Goal: Task Accomplishment & Management: Use online tool/utility

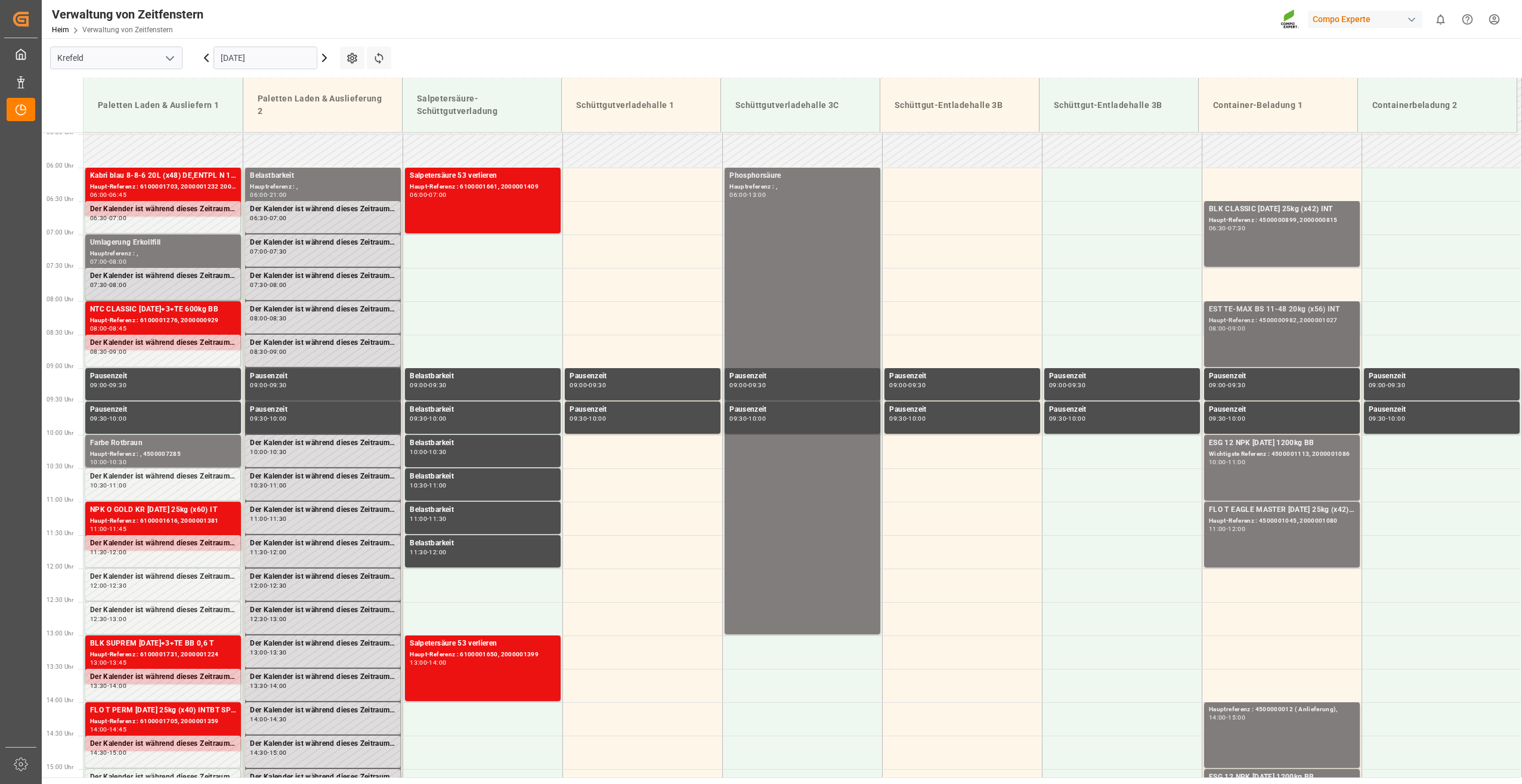
scroll to position [319, 0]
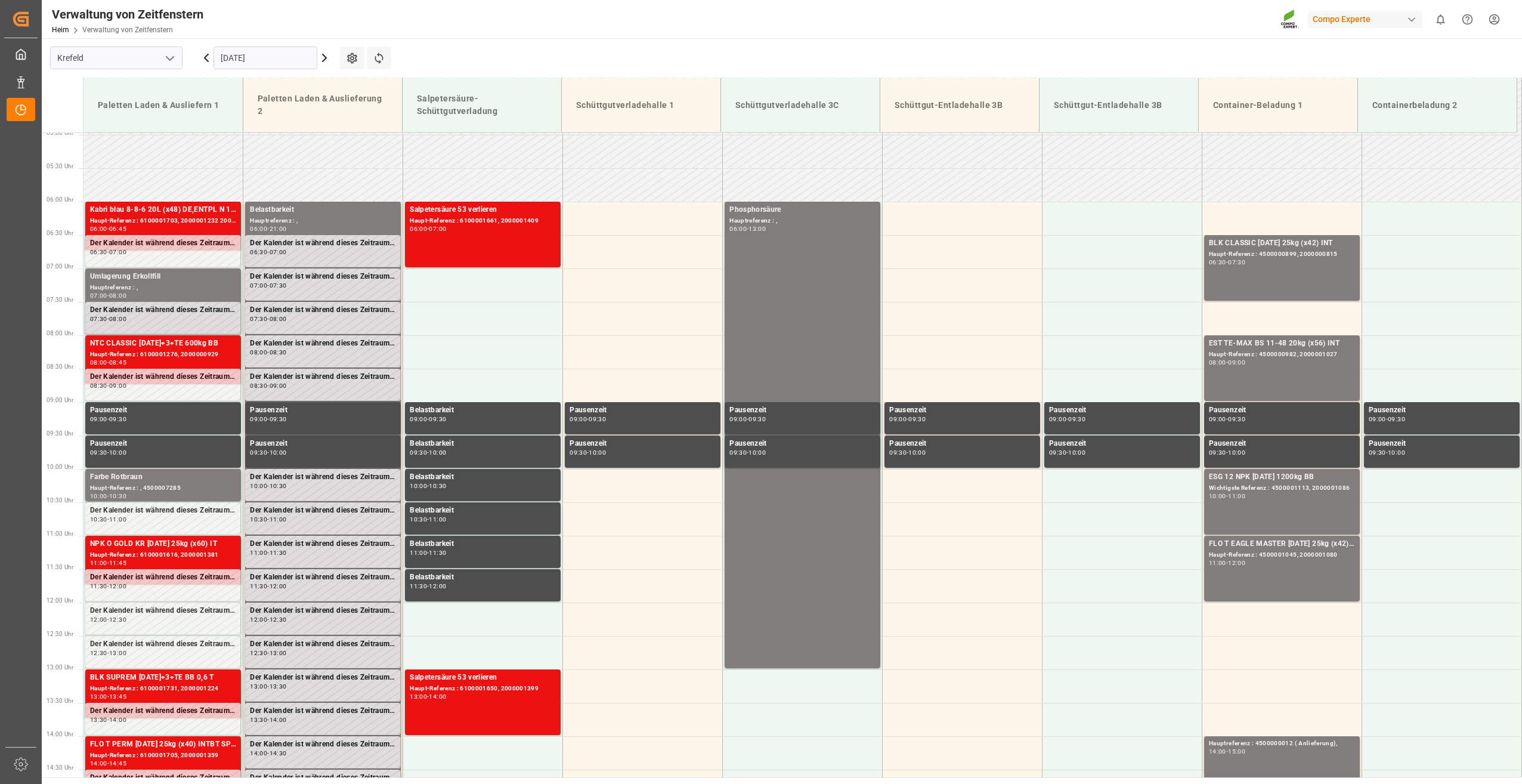
click at [293, 64] on input "[DATE]" at bounding box center [265, 58] width 104 height 23
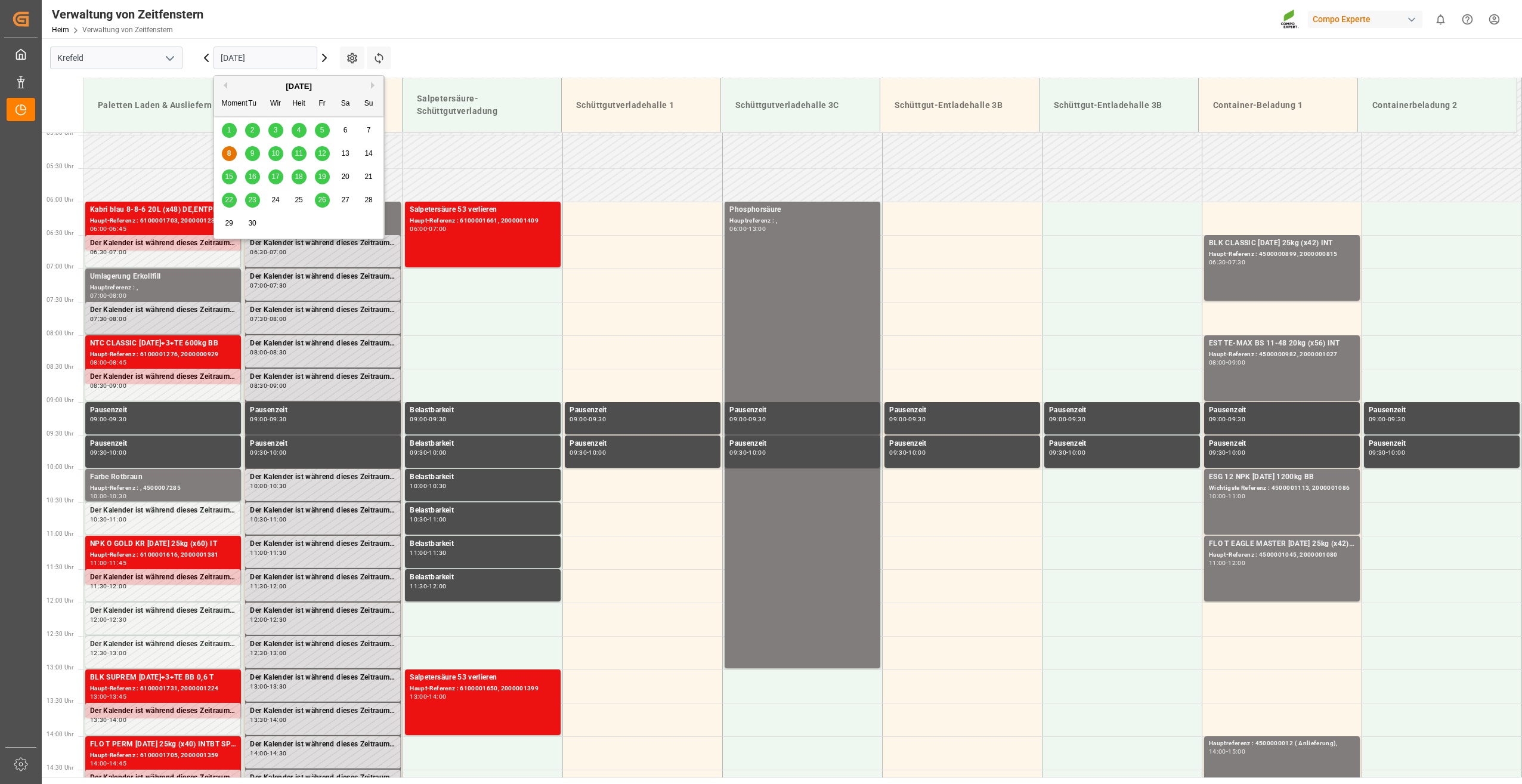
click at [253, 156] on span "9" at bounding box center [253, 153] width 4 height 9
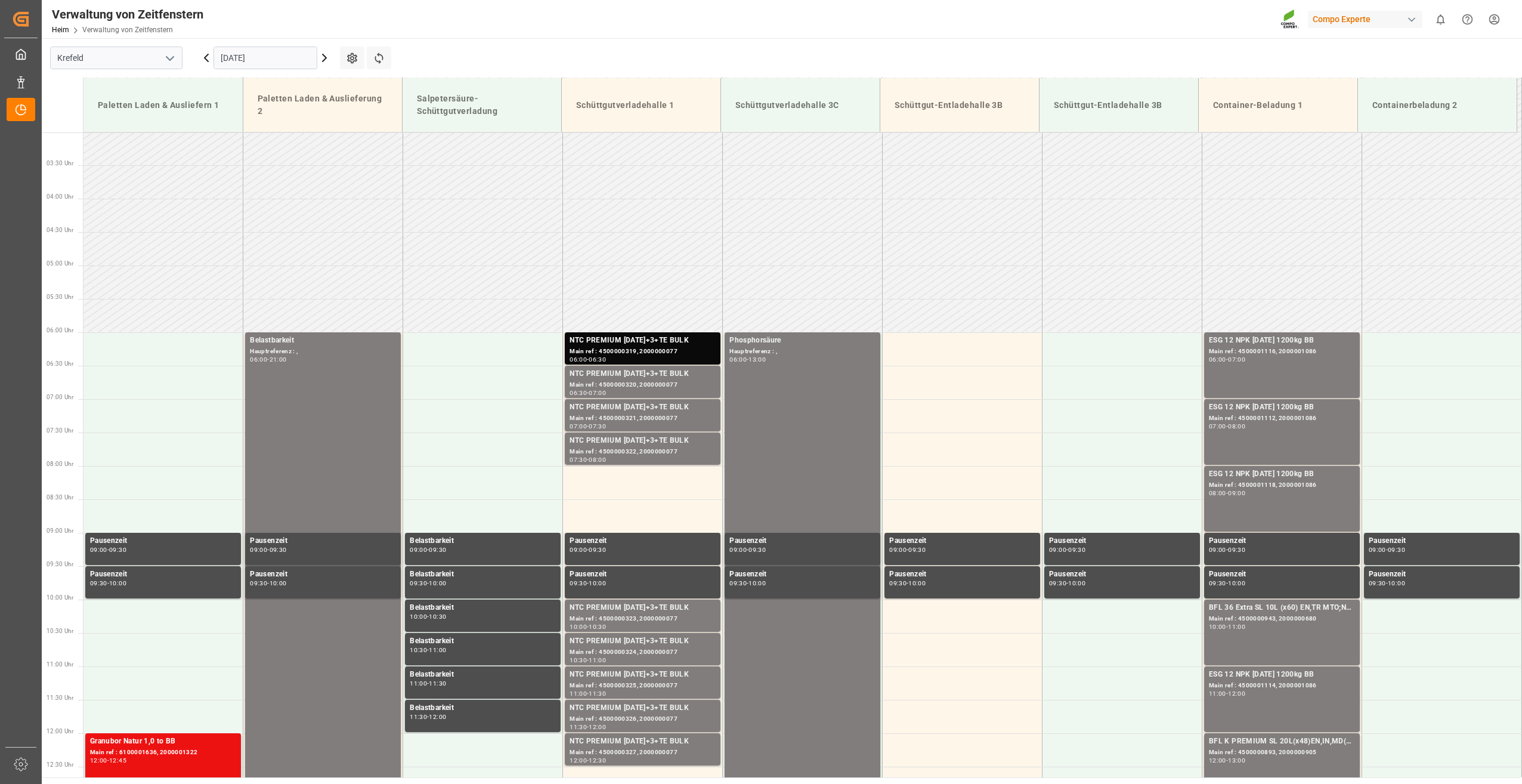
scroll to position [259, 0]
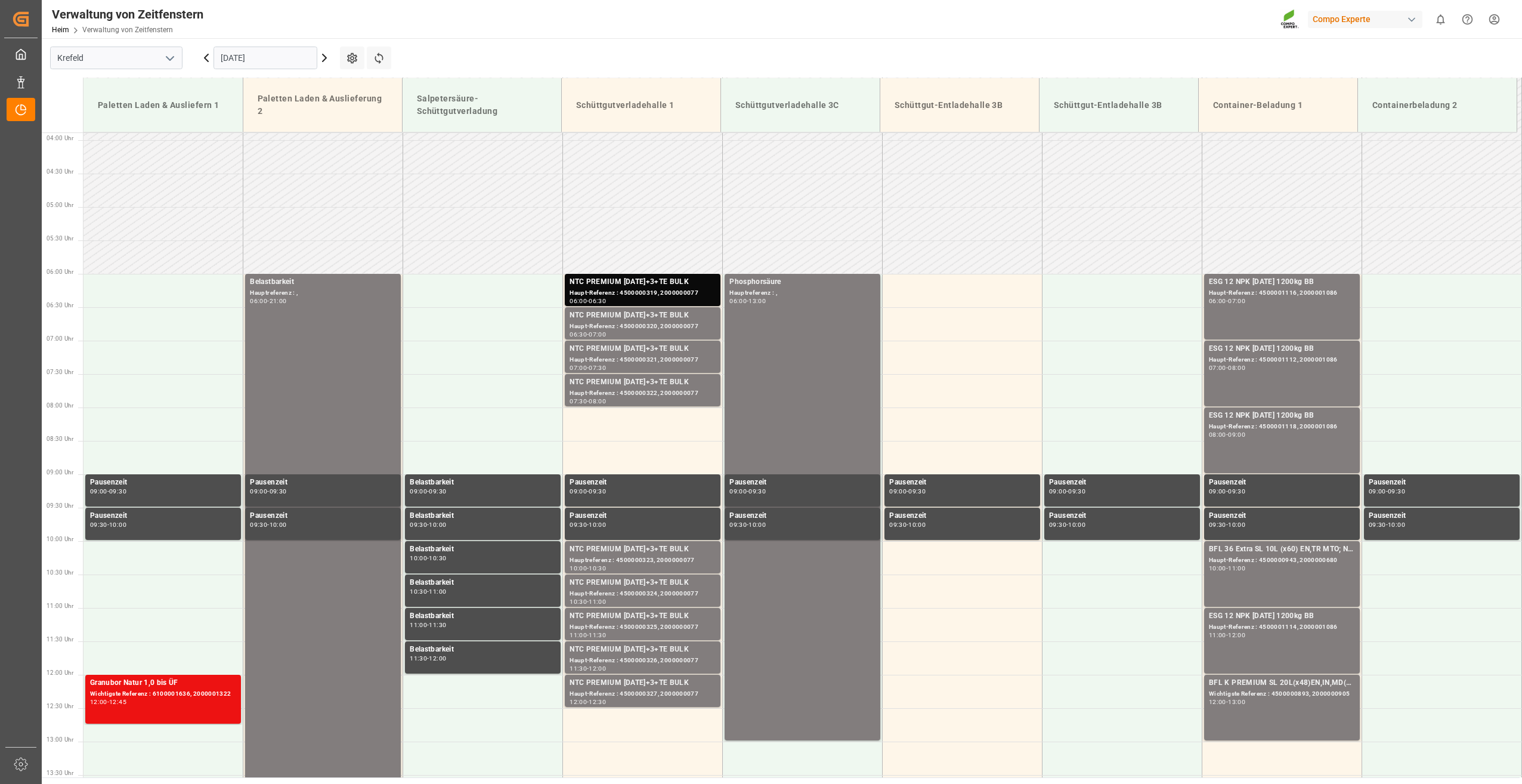
click at [271, 54] on input "[DATE]" at bounding box center [265, 58] width 104 height 23
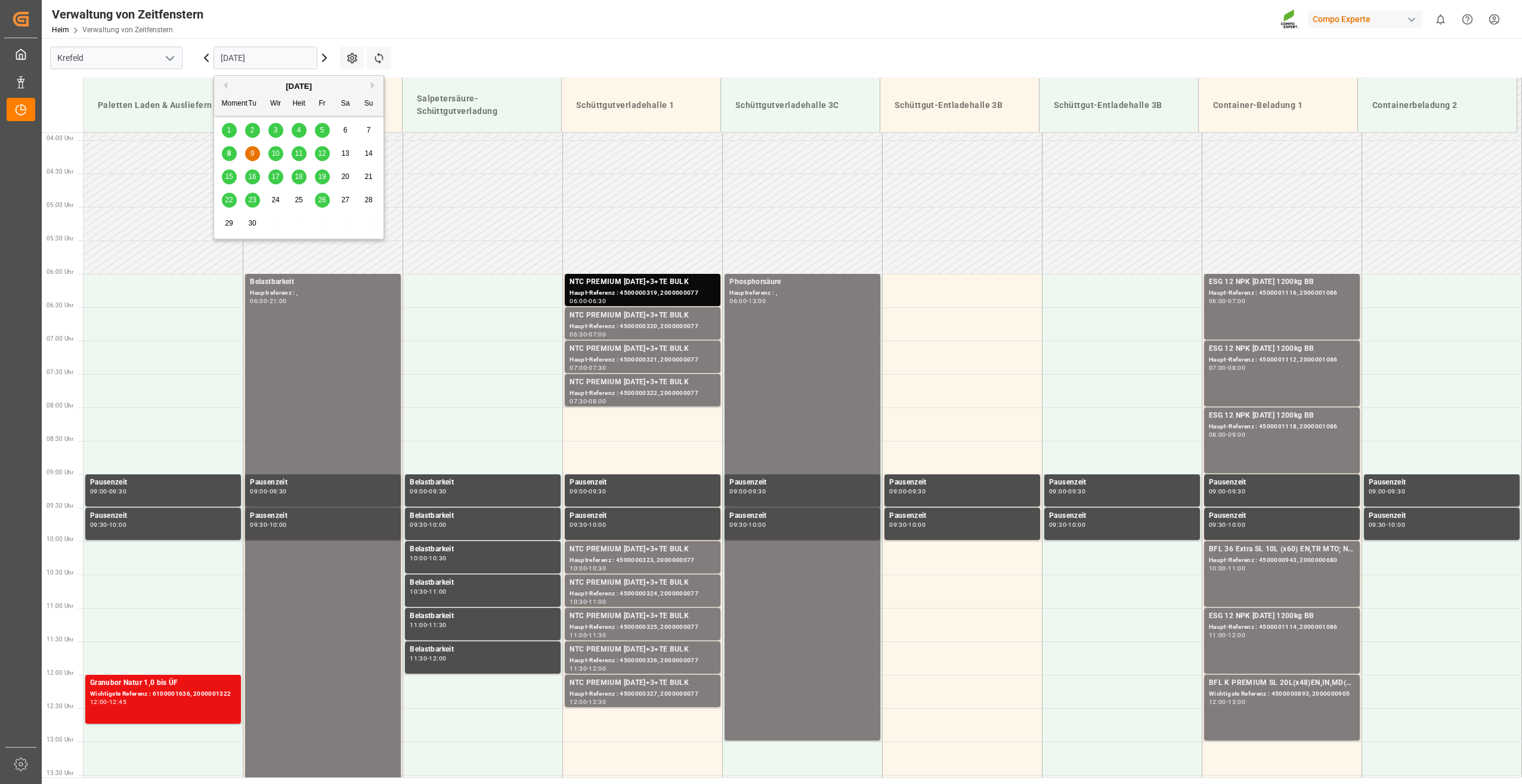
click at [277, 157] on span "10" at bounding box center [275, 153] width 8 height 9
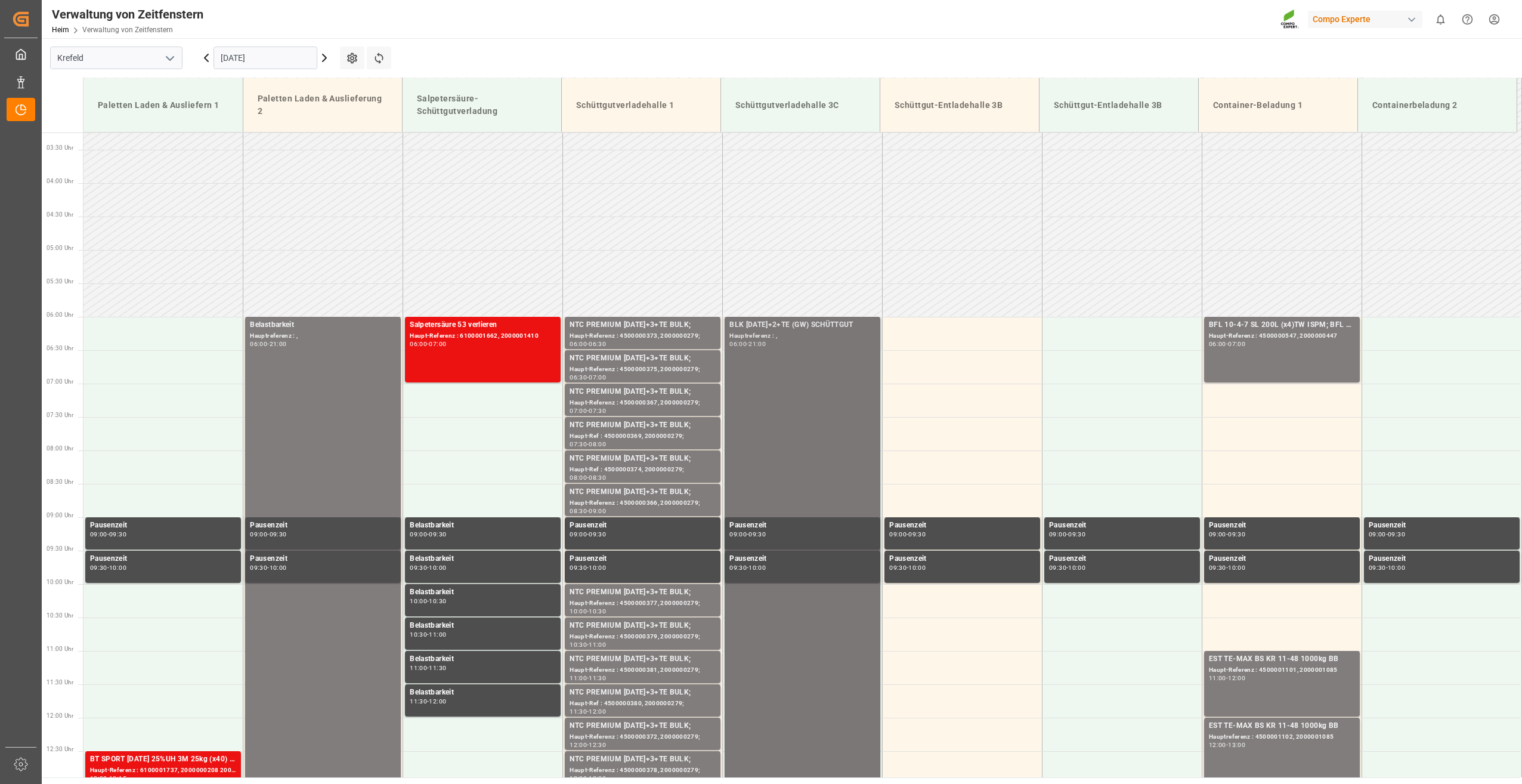
scroll to position [200, 0]
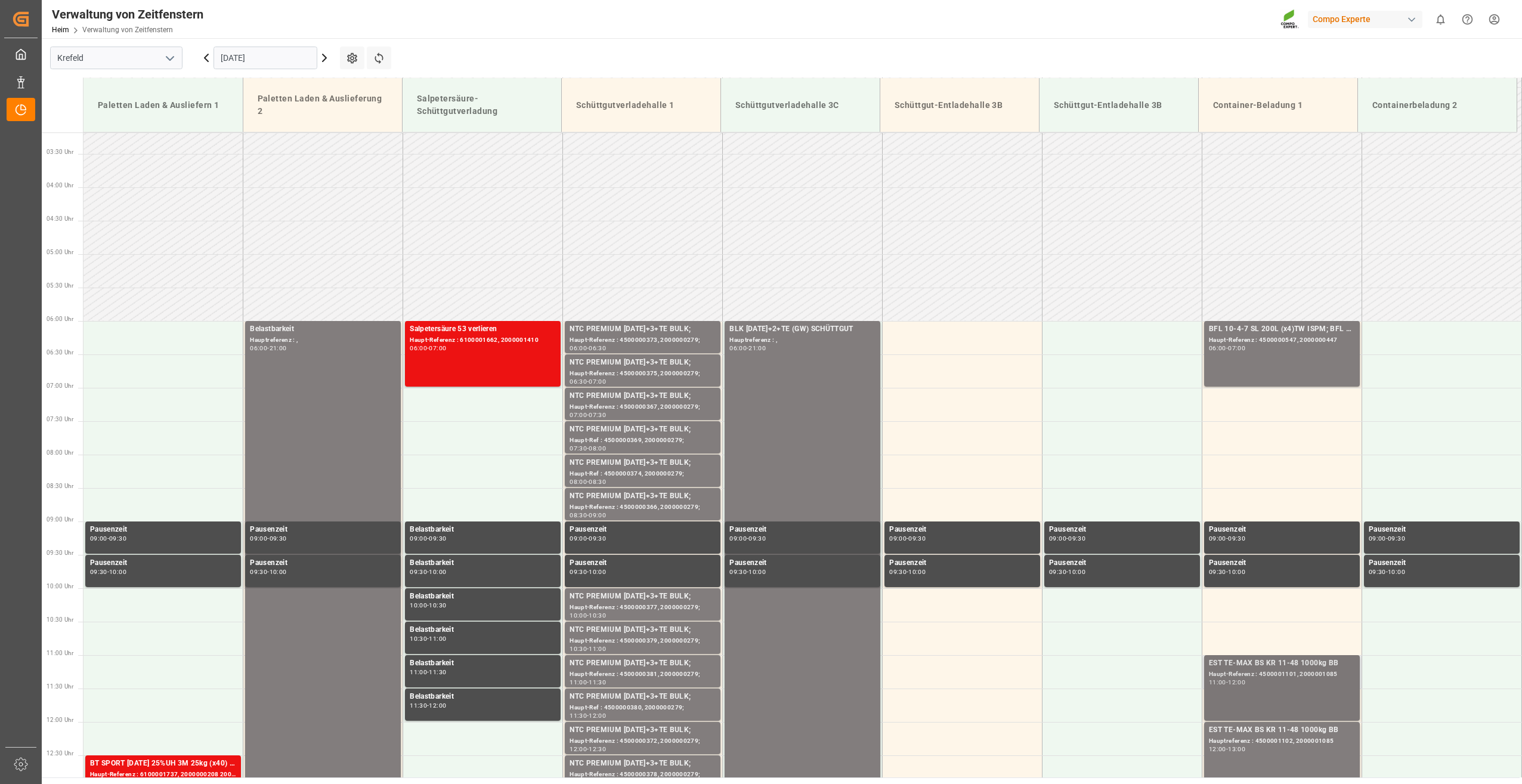
click at [1254, 675] on div "Haupt-Referenz : 4500001101, 2000001085" at bounding box center [1281, 674] width 146 height 10
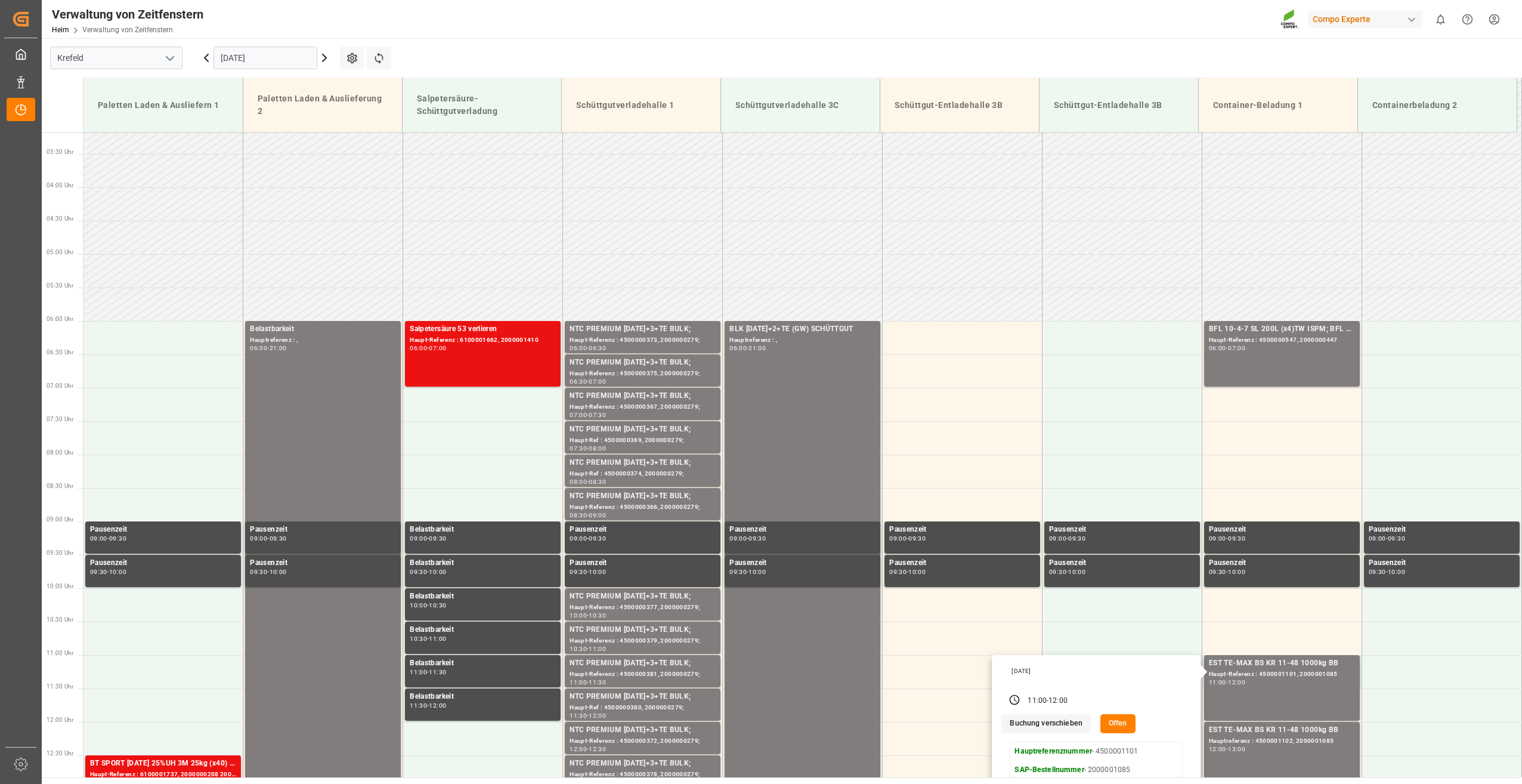
click at [1113, 726] on button "Offen" at bounding box center [1118, 722] width 35 height 19
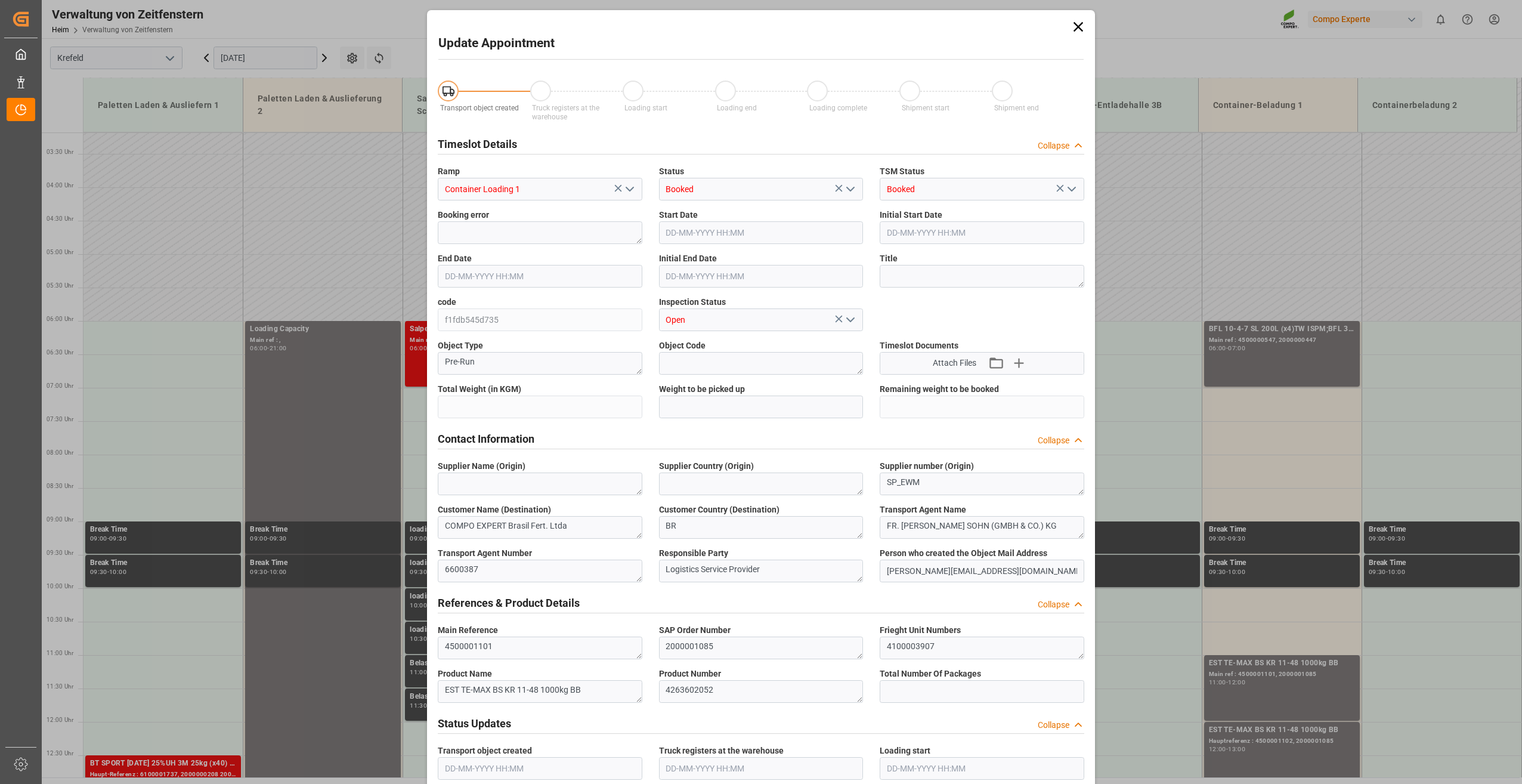
type input "36720"
type input "0"
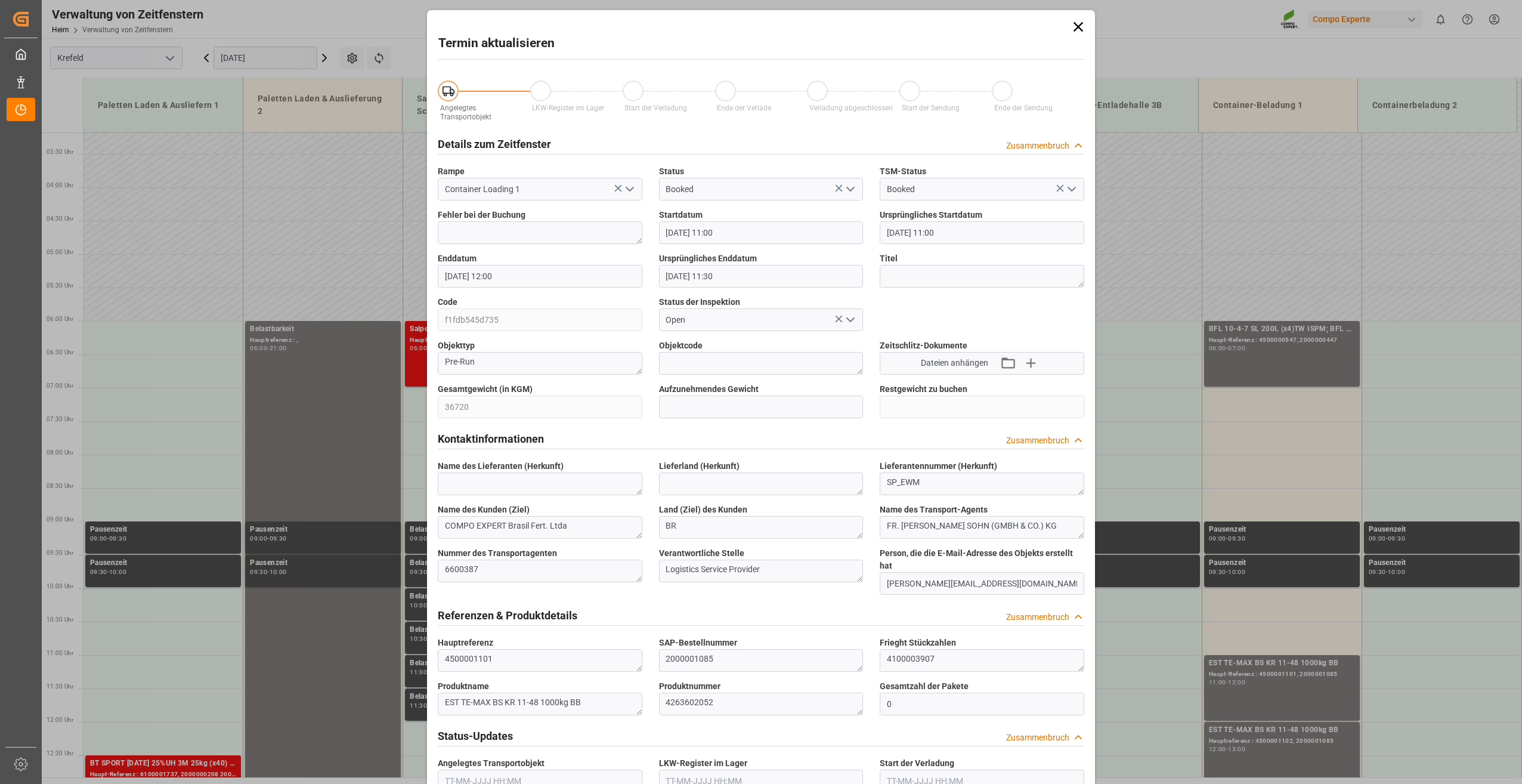
type input "[DATE] 11:00"
type input "[DATE] 12:00"
type input "[DATE] 11:30"
type input "[DATE] 14:59"
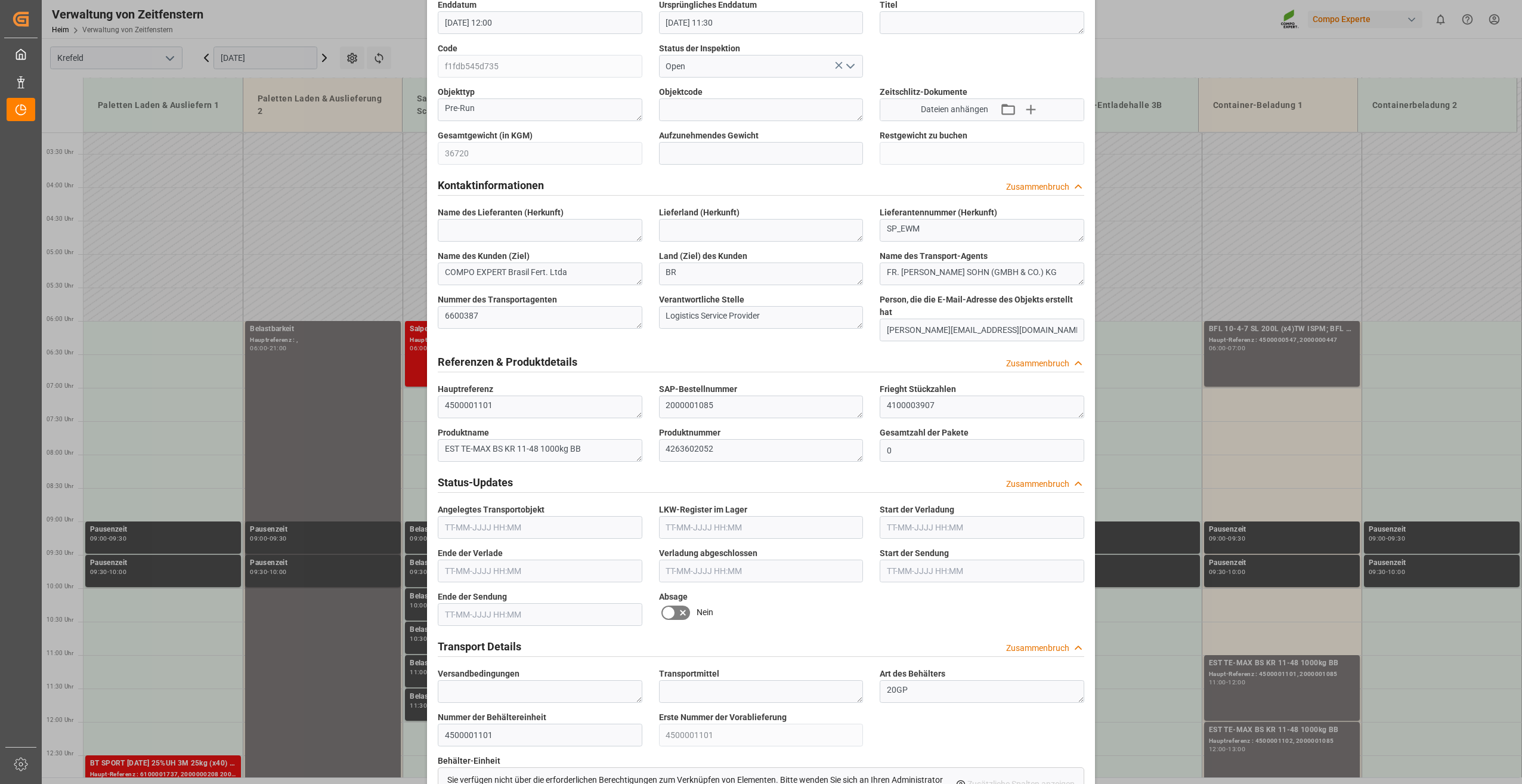
scroll to position [0, 0]
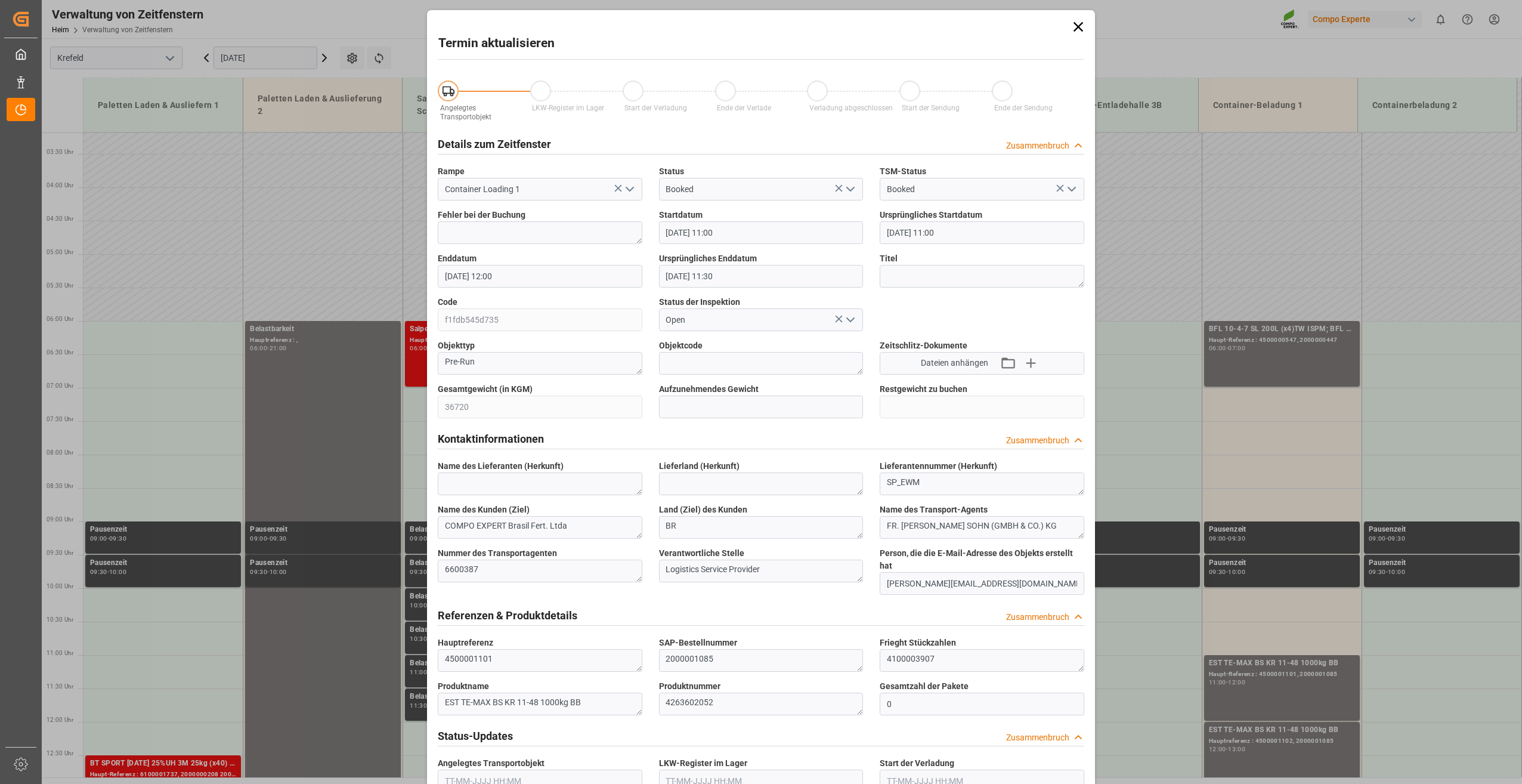
click at [1077, 31] on icon at bounding box center [1078, 26] width 17 height 17
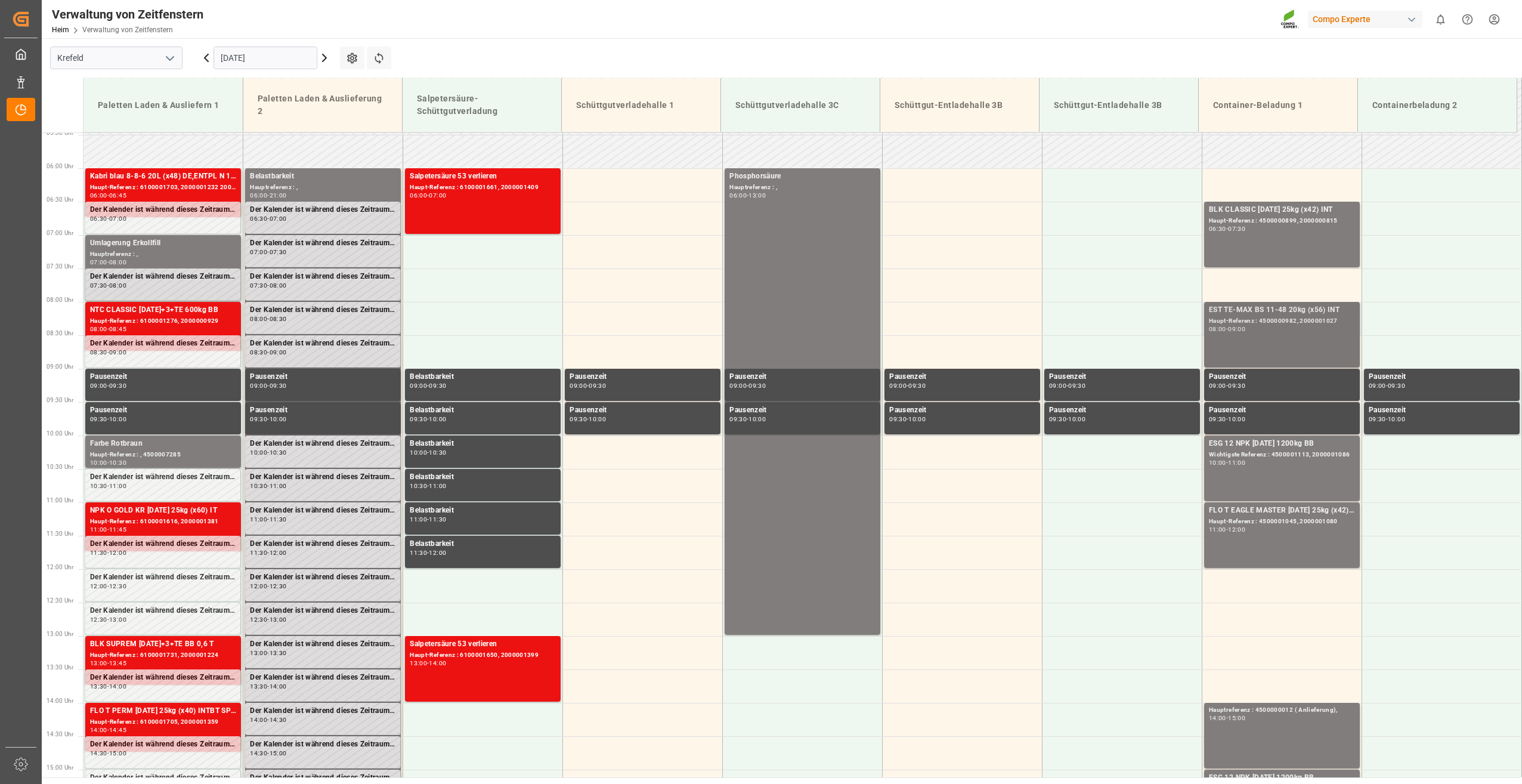
scroll to position [326, 0]
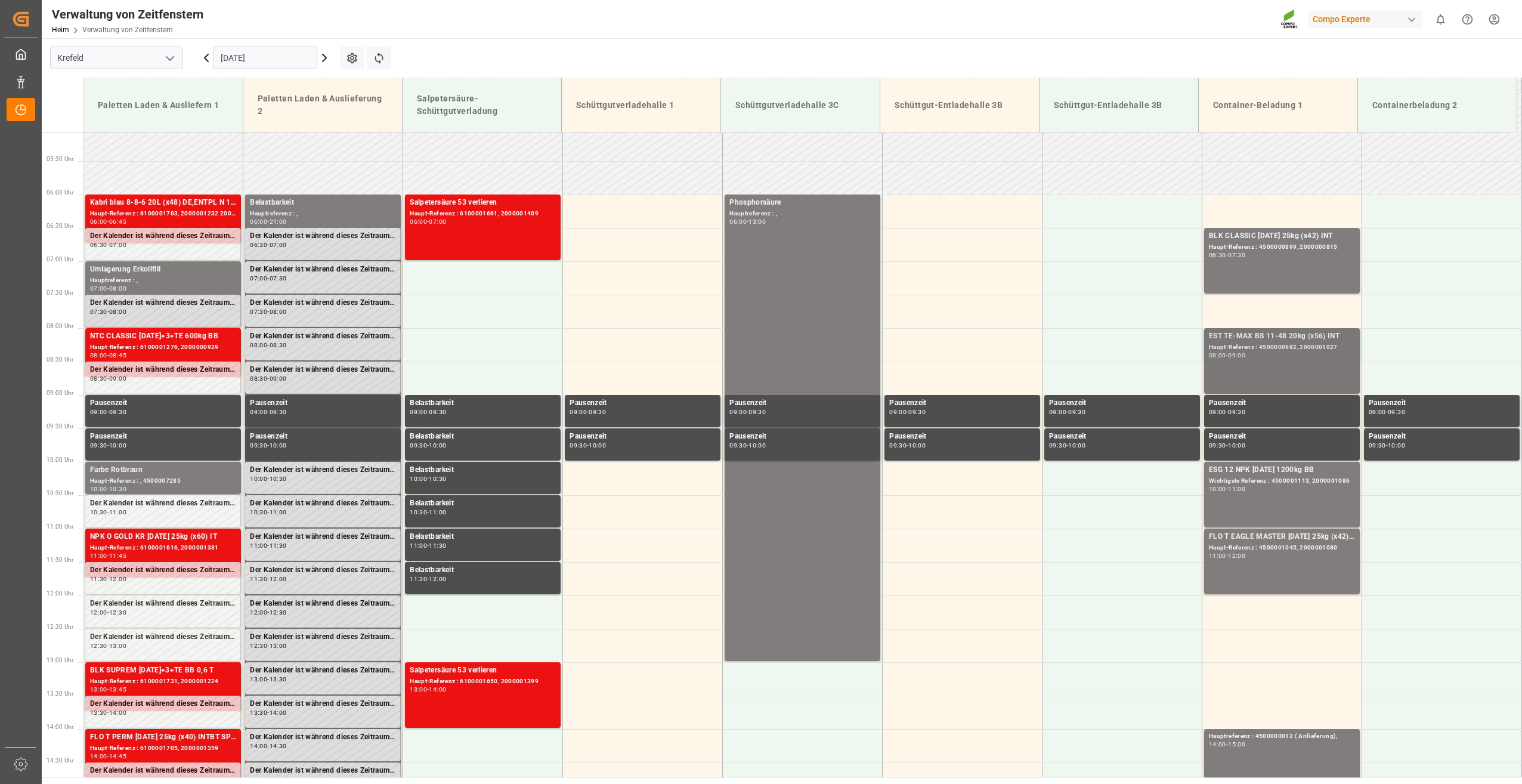
click at [1287, 352] on div "08:00 - 09:00" at bounding box center [1281, 355] width 146 height 7
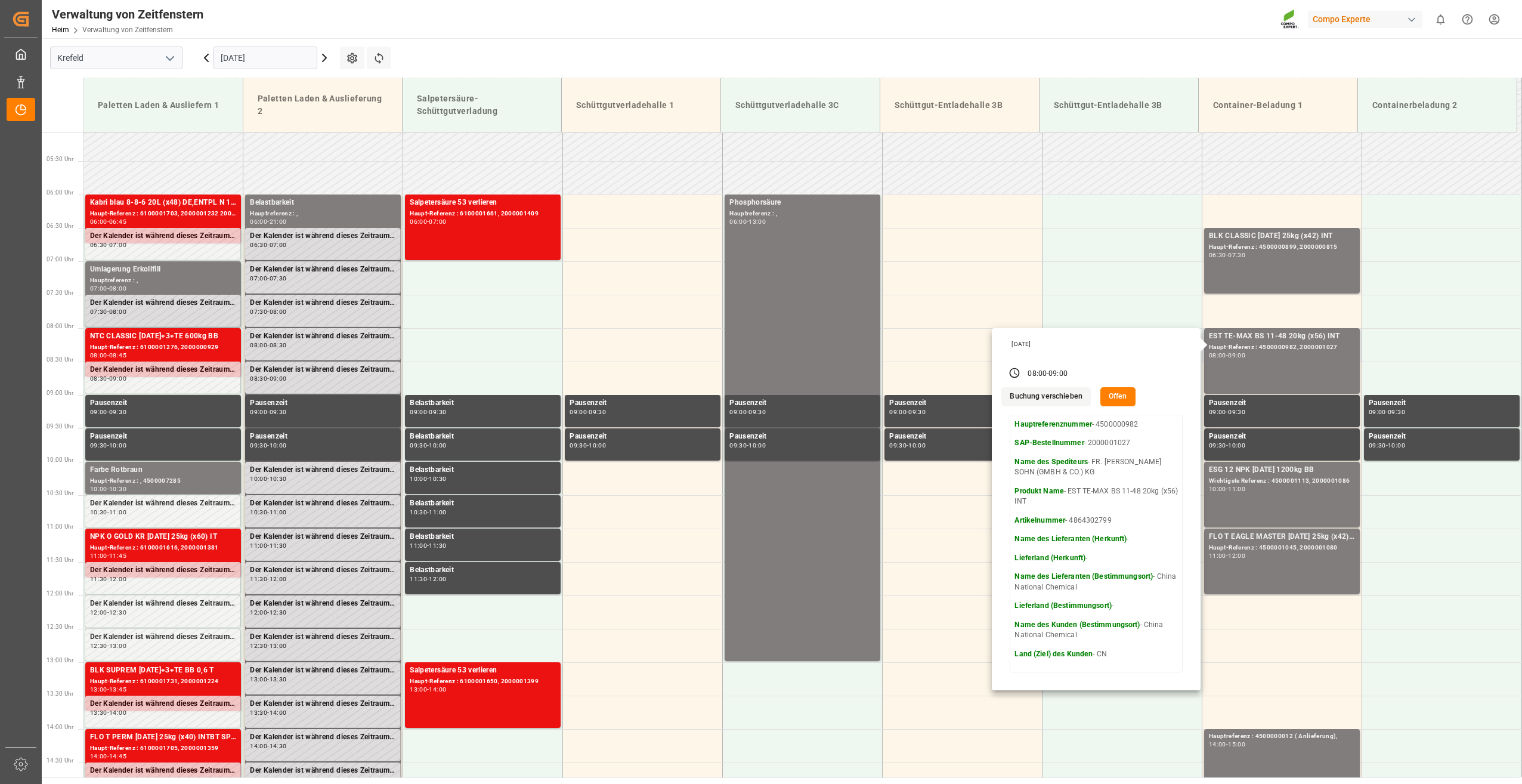
click at [1113, 525] on p "Artikelnummer - 4864302799" at bounding box center [1095, 520] width 163 height 11
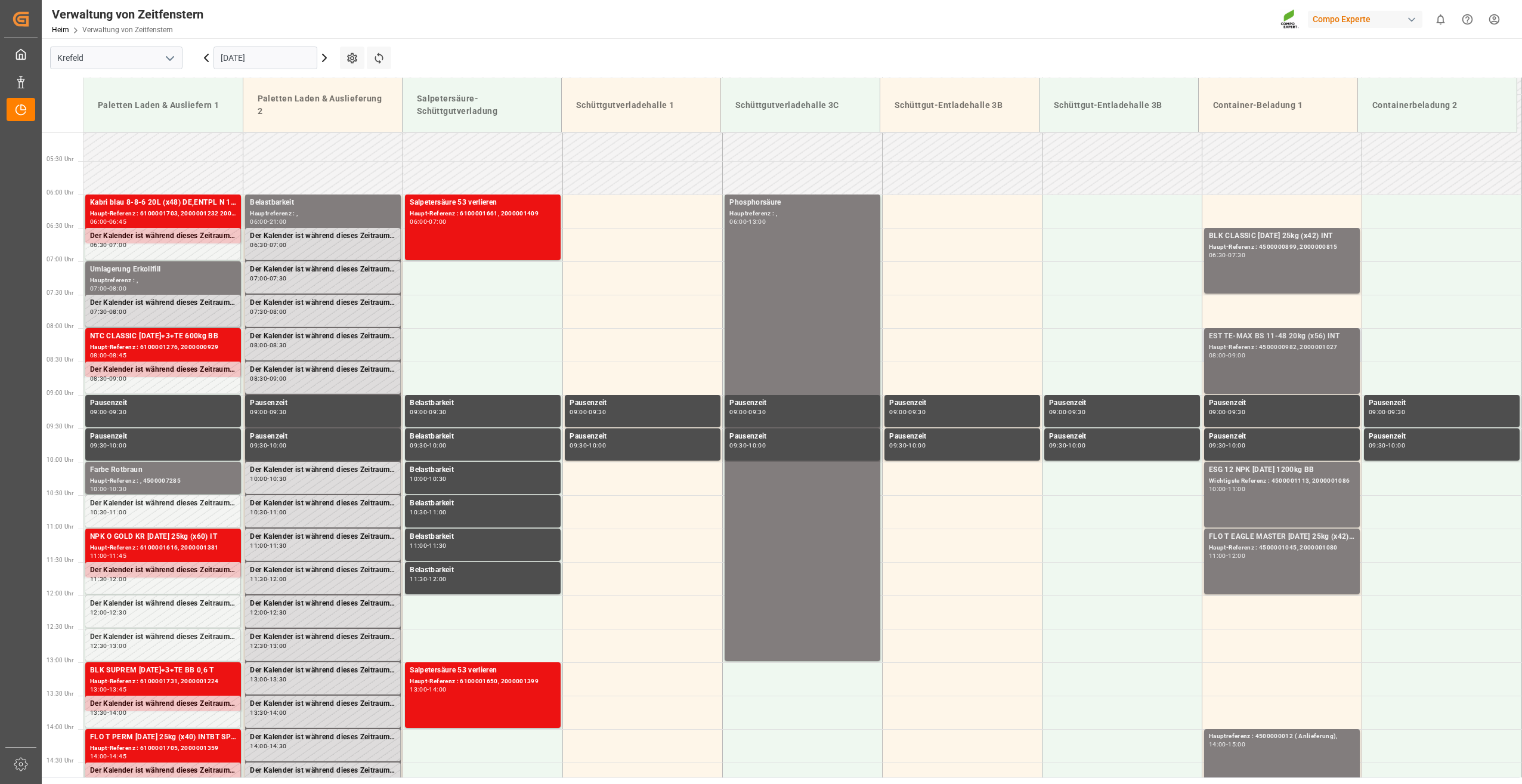
click at [1254, 362] on div "EST TE-MAX BS 11-48 20kg (x56) INT Haupt-Referenz : 4500000982, 2000001027 08:0…" at bounding box center [1281, 361] width 146 height 61
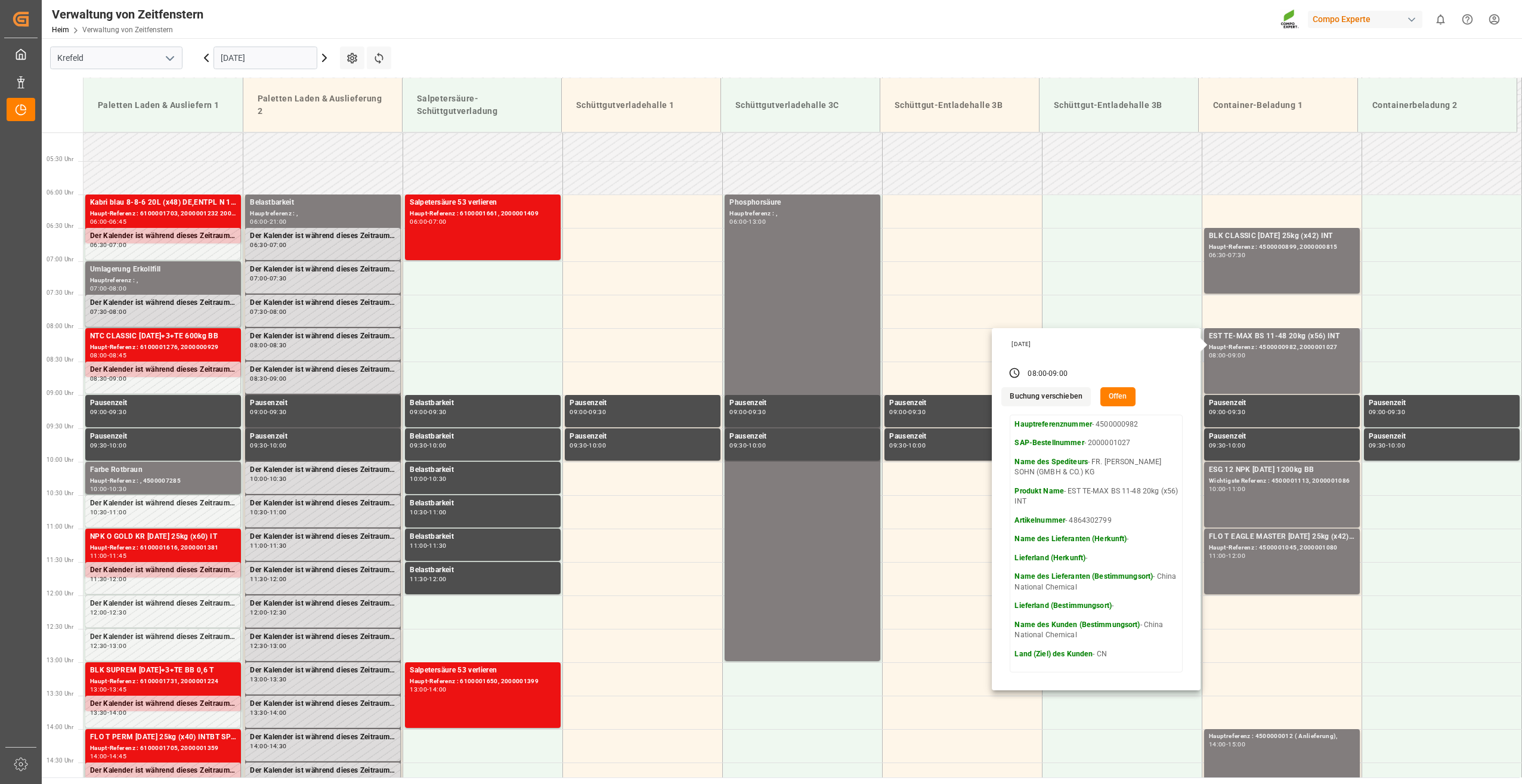
click at [1109, 406] on div "Montag, 8. September 2025 08:00 - 09:00 Buchung verschieben Offen Hauptreferenz…" at bounding box center [1095, 509] width 208 height 362
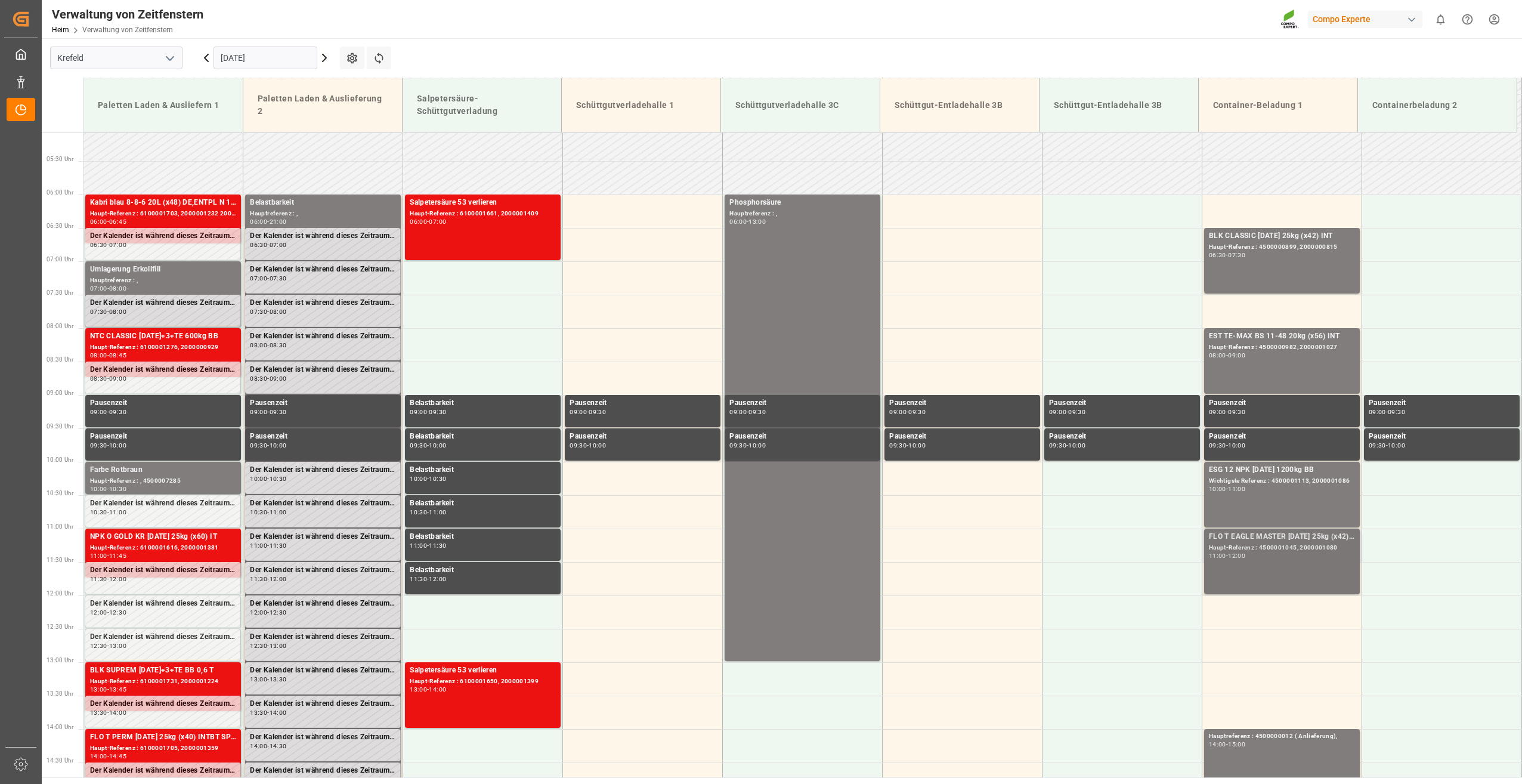
click at [1307, 542] on div "Haupt-Referenz : 4500001045, 2000001080" at bounding box center [1281, 547] width 146 height 10
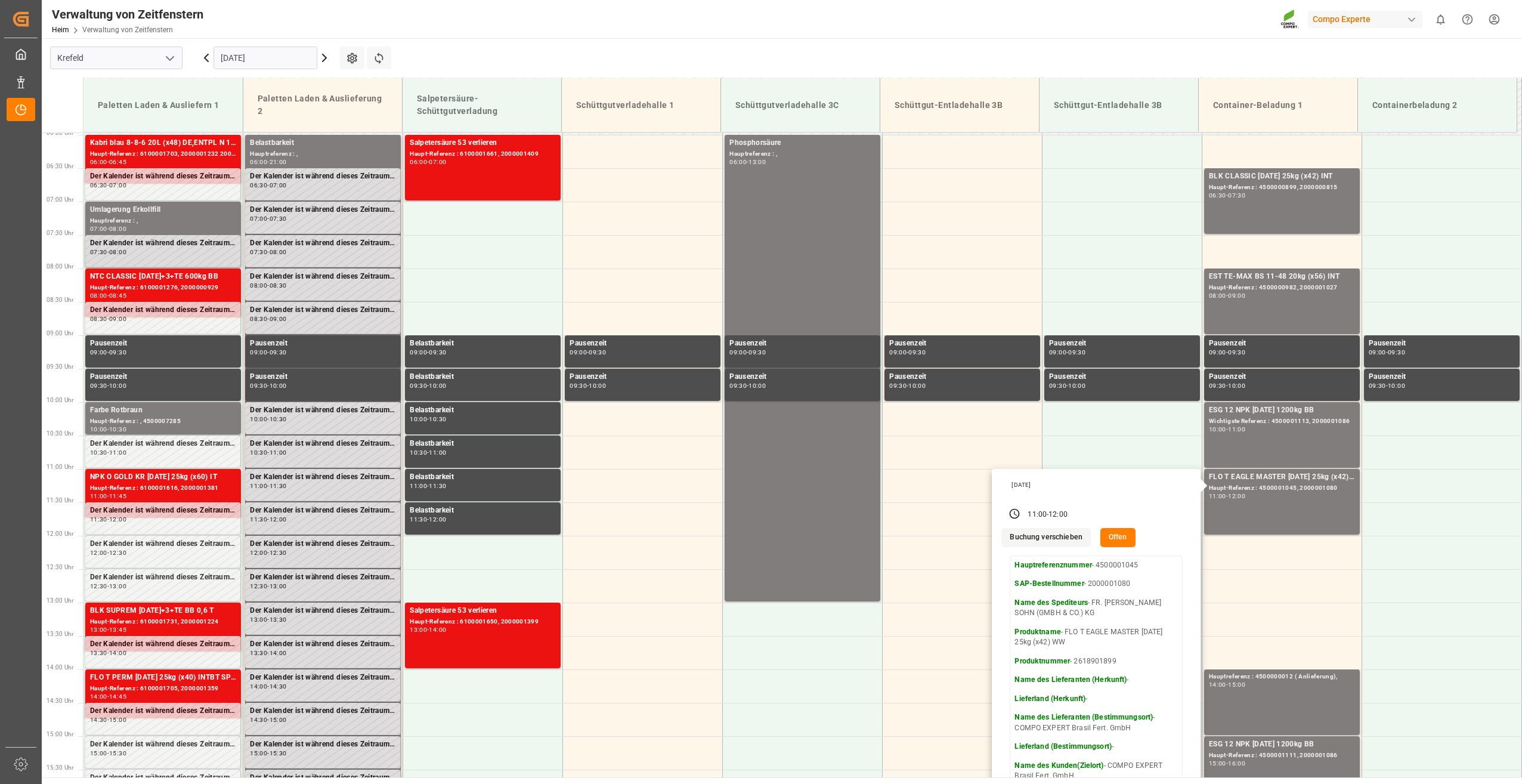
scroll to position [207, 0]
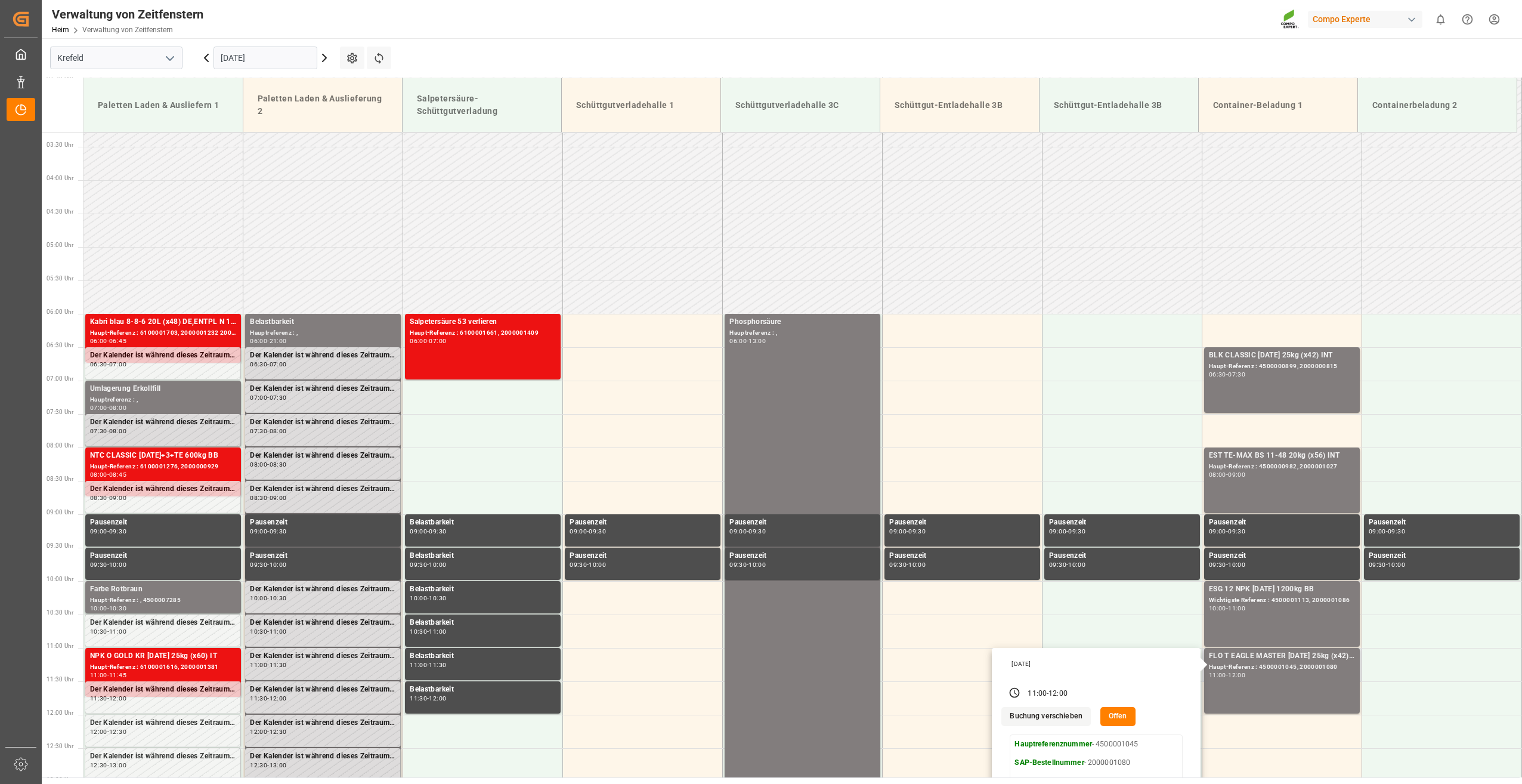
click at [1139, 688] on div "11:00 - 12:00" at bounding box center [1096, 693] width 190 height 18
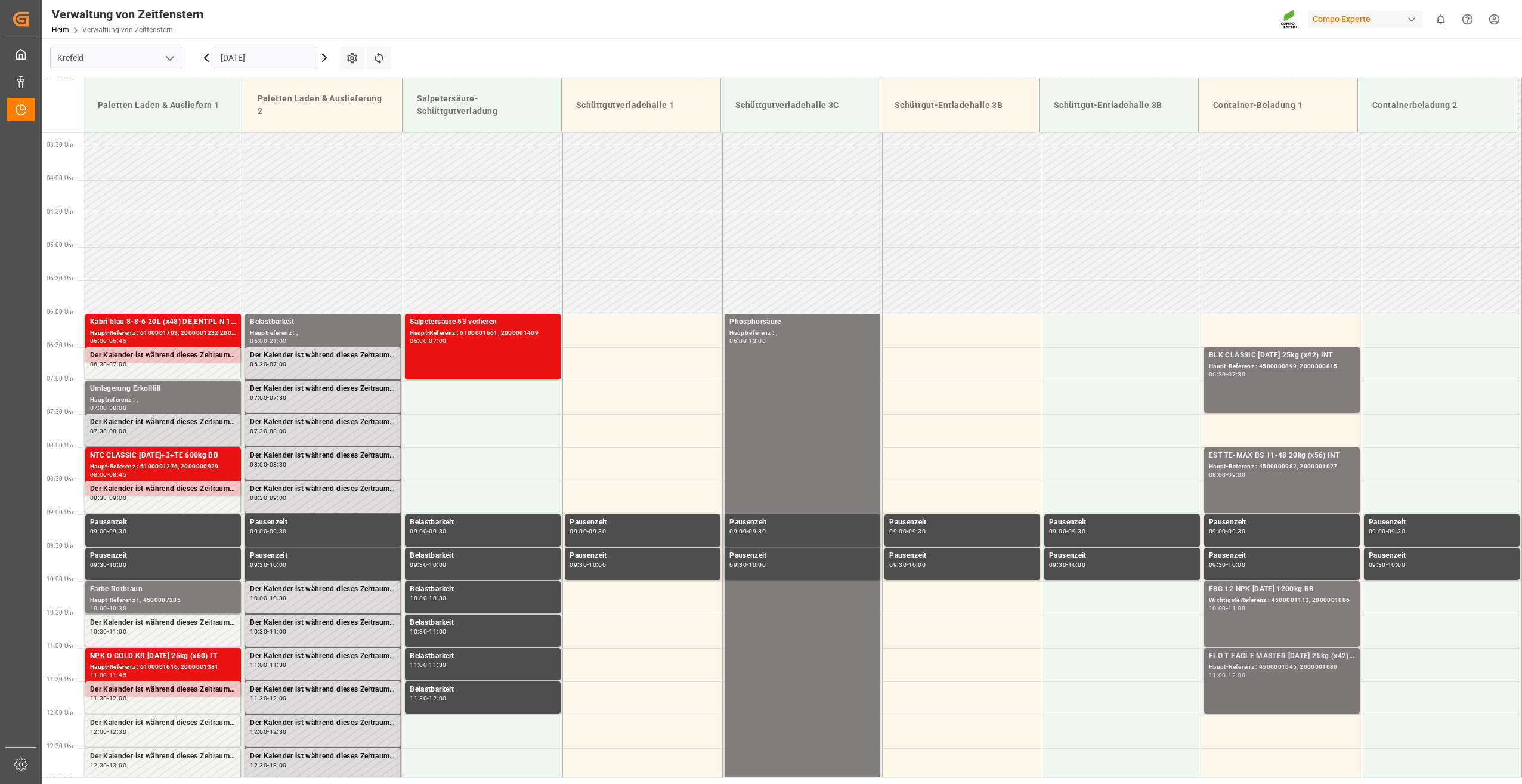
click at [1237, 680] on div "FLO T EAGLE MASTER 19-5-10 25kg (x42) WW Haupt-Referenz : 4500001045, 200000108…" at bounding box center [1281, 680] width 146 height 61
